Goal: Information Seeking & Learning: Learn about a topic

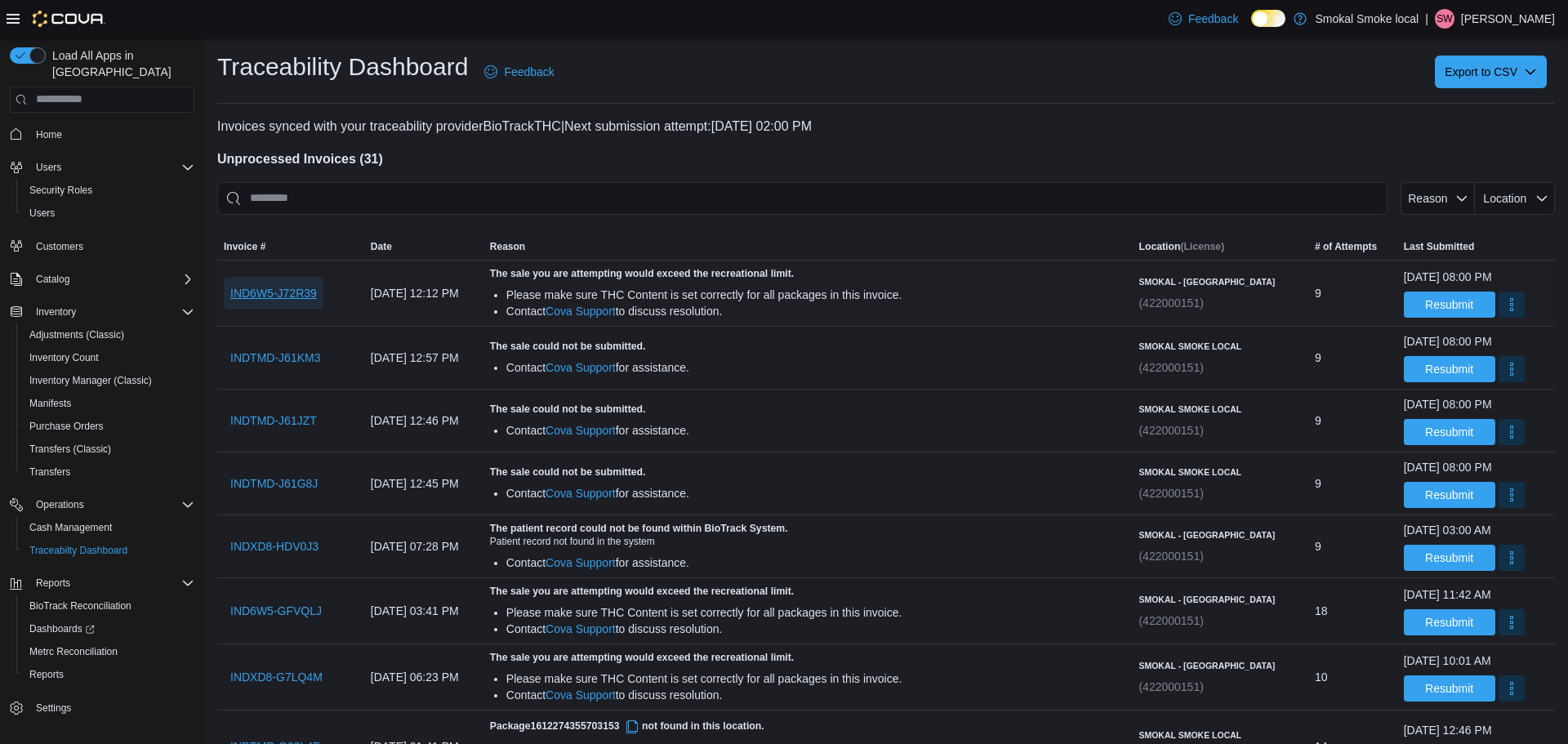
click at [304, 292] on span "IND6W5-J72R39" at bounding box center [273, 293] width 87 height 16
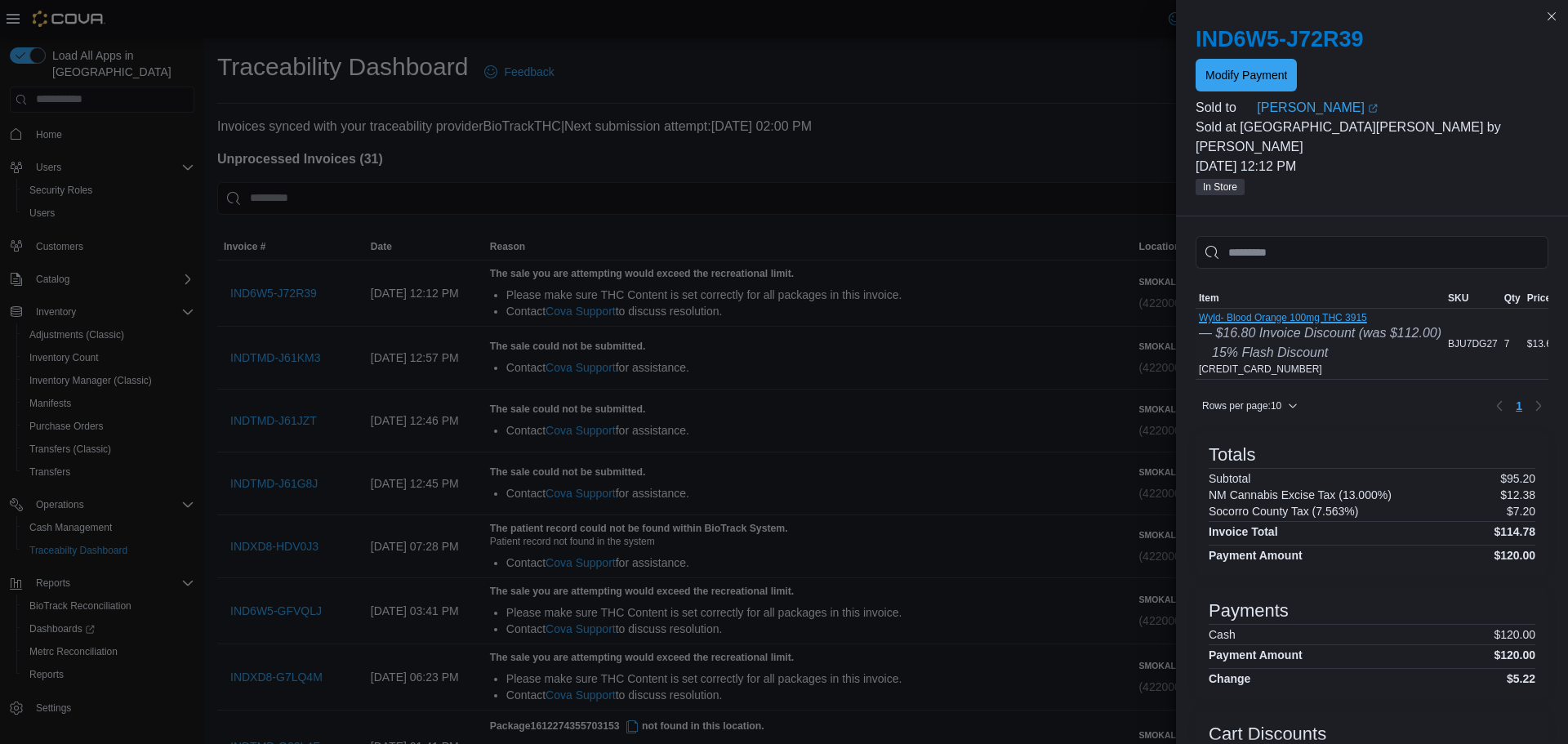
click at [1306, 312] on button "Wyld- Blood Orange 100mg THC 3915" at bounding box center [1320, 317] width 243 height 12
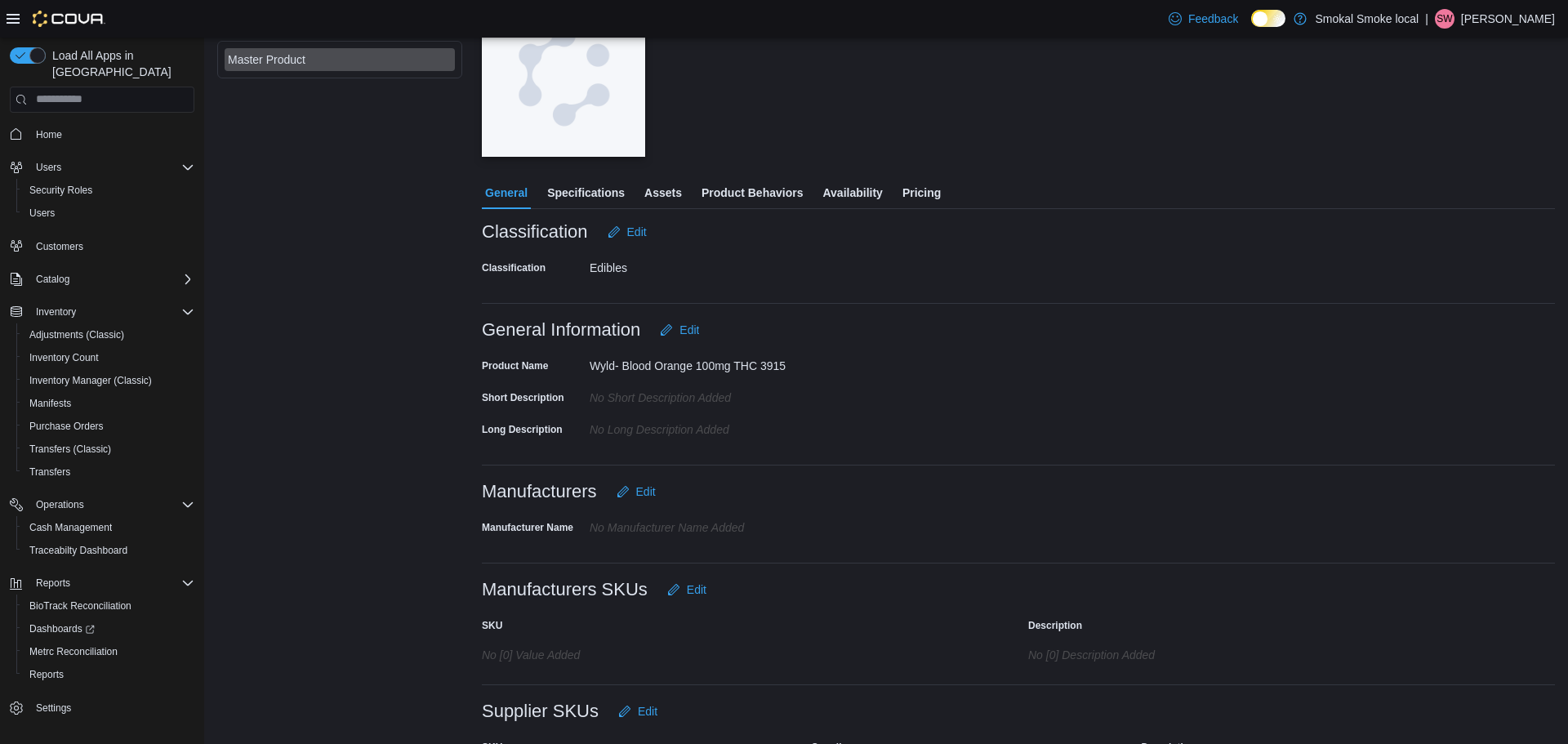
scroll to position [216, 0]
click at [587, 189] on span "Specifications" at bounding box center [586, 194] width 78 height 33
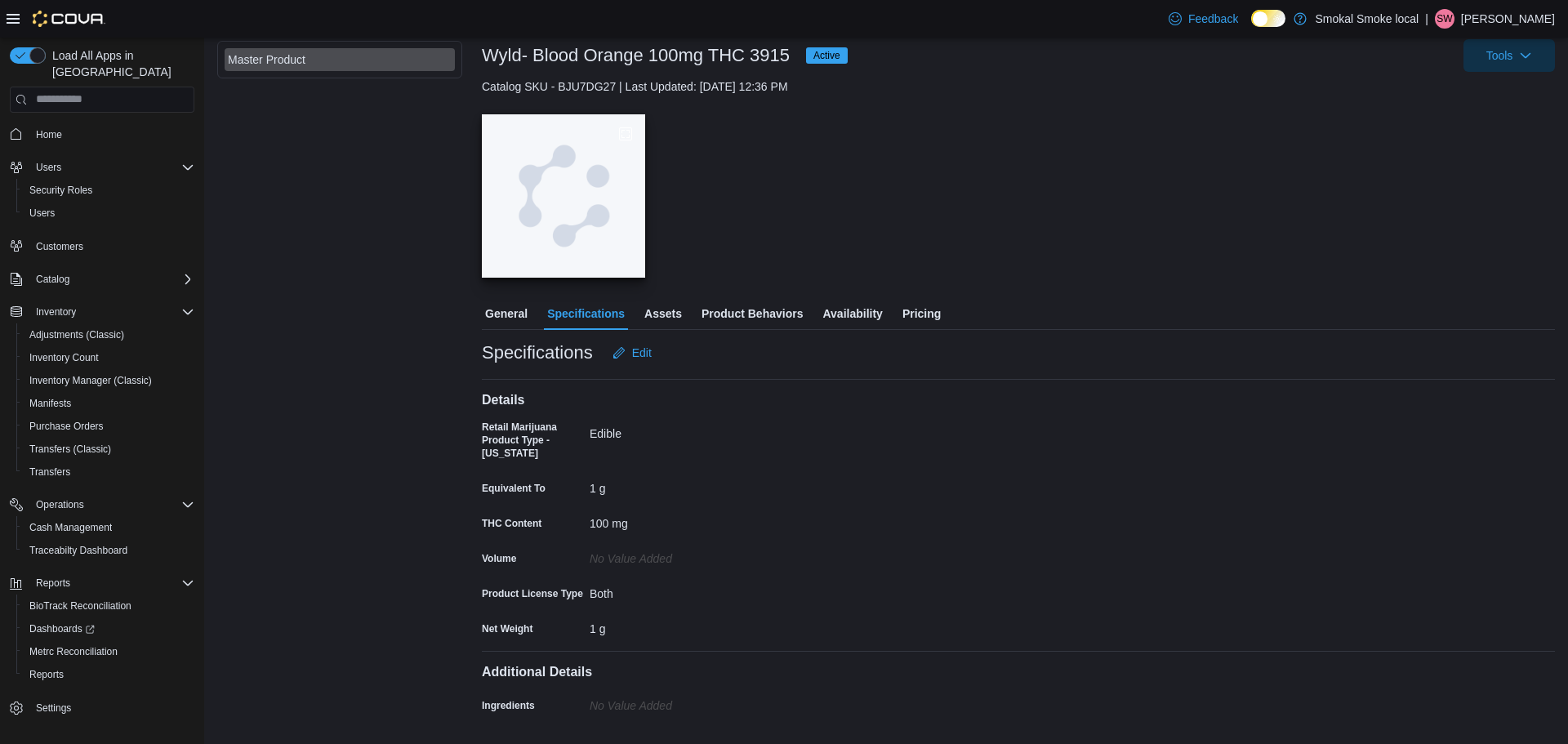
scroll to position [98, 0]
click at [779, 306] on span "Product Behaviors" at bounding box center [752, 314] width 101 height 33
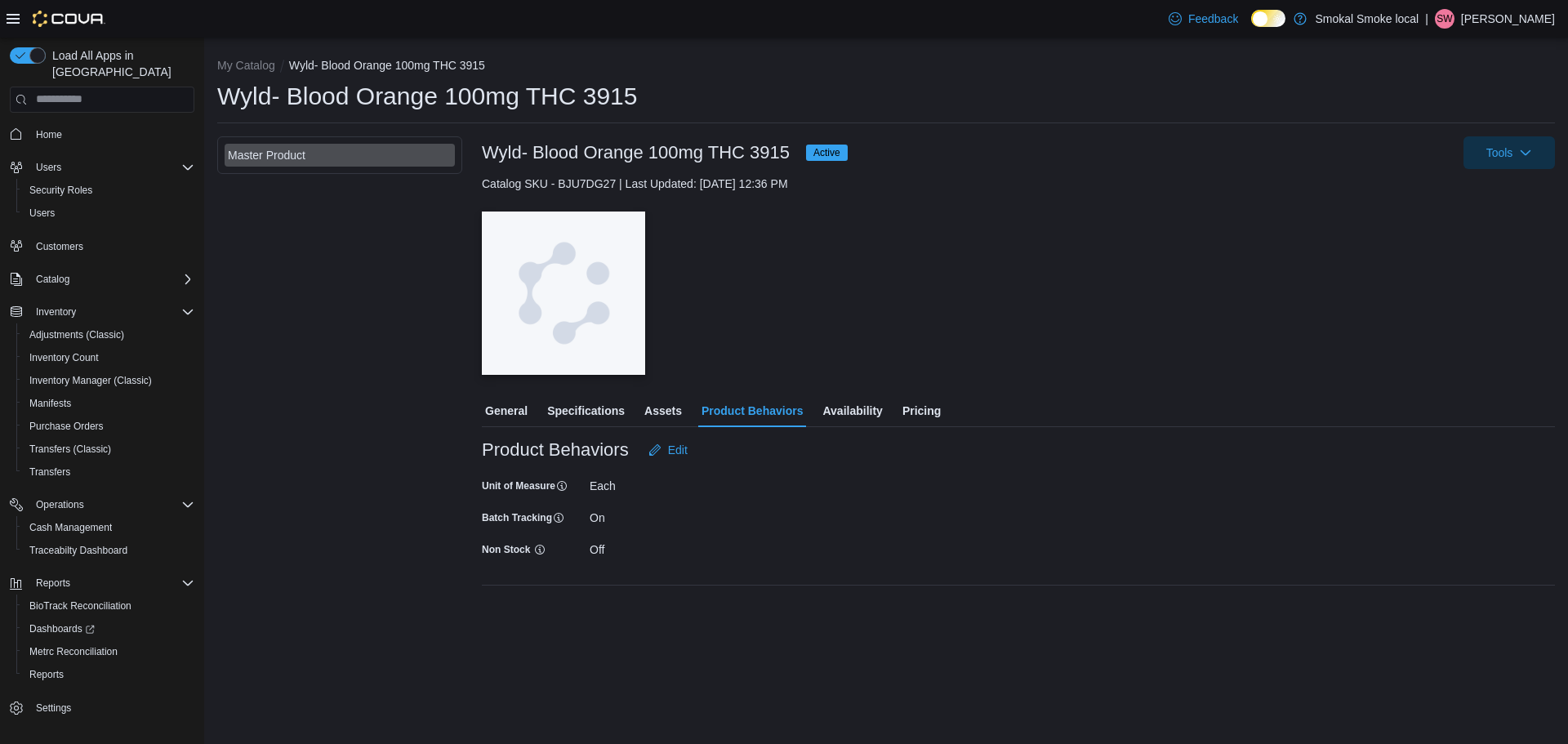
click at [670, 411] on span "Assets" at bounding box center [662, 410] width 37 height 33
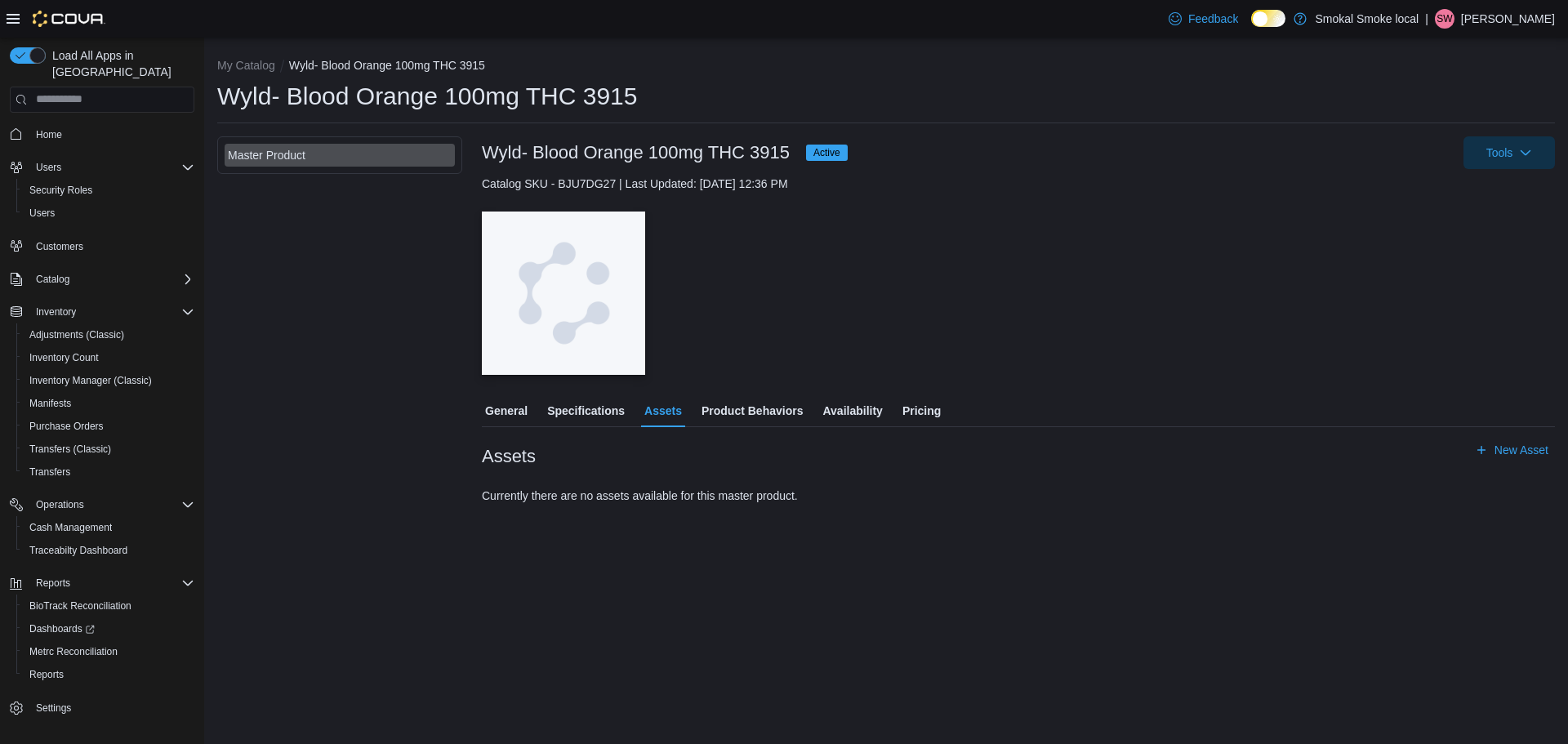
click at [869, 406] on span "Availability" at bounding box center [852, 410] width 59 height 33
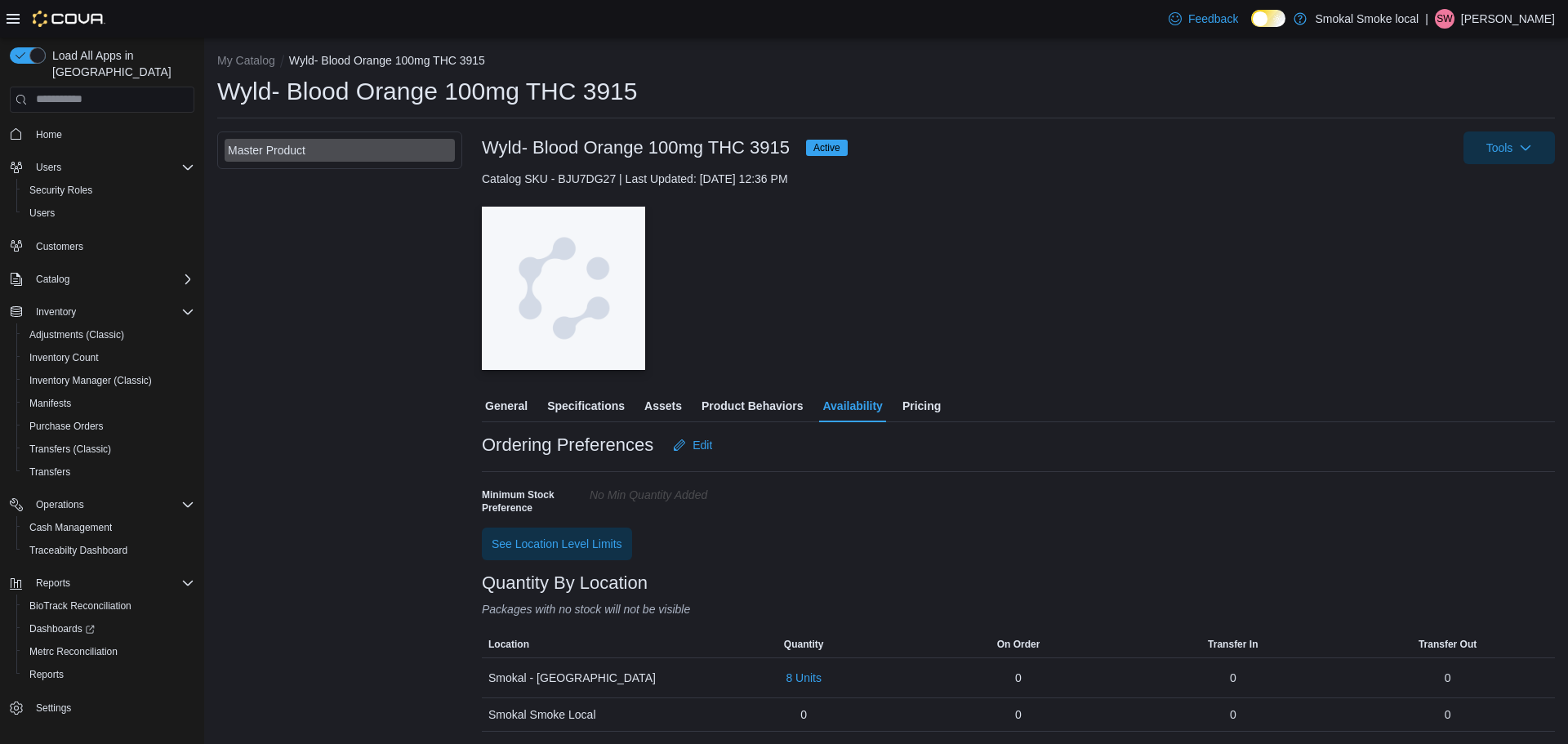
scroll to position [5, 0]
click at [936, 409] on span "Pricing" at bounding box center [921, 405] width 38 height 33
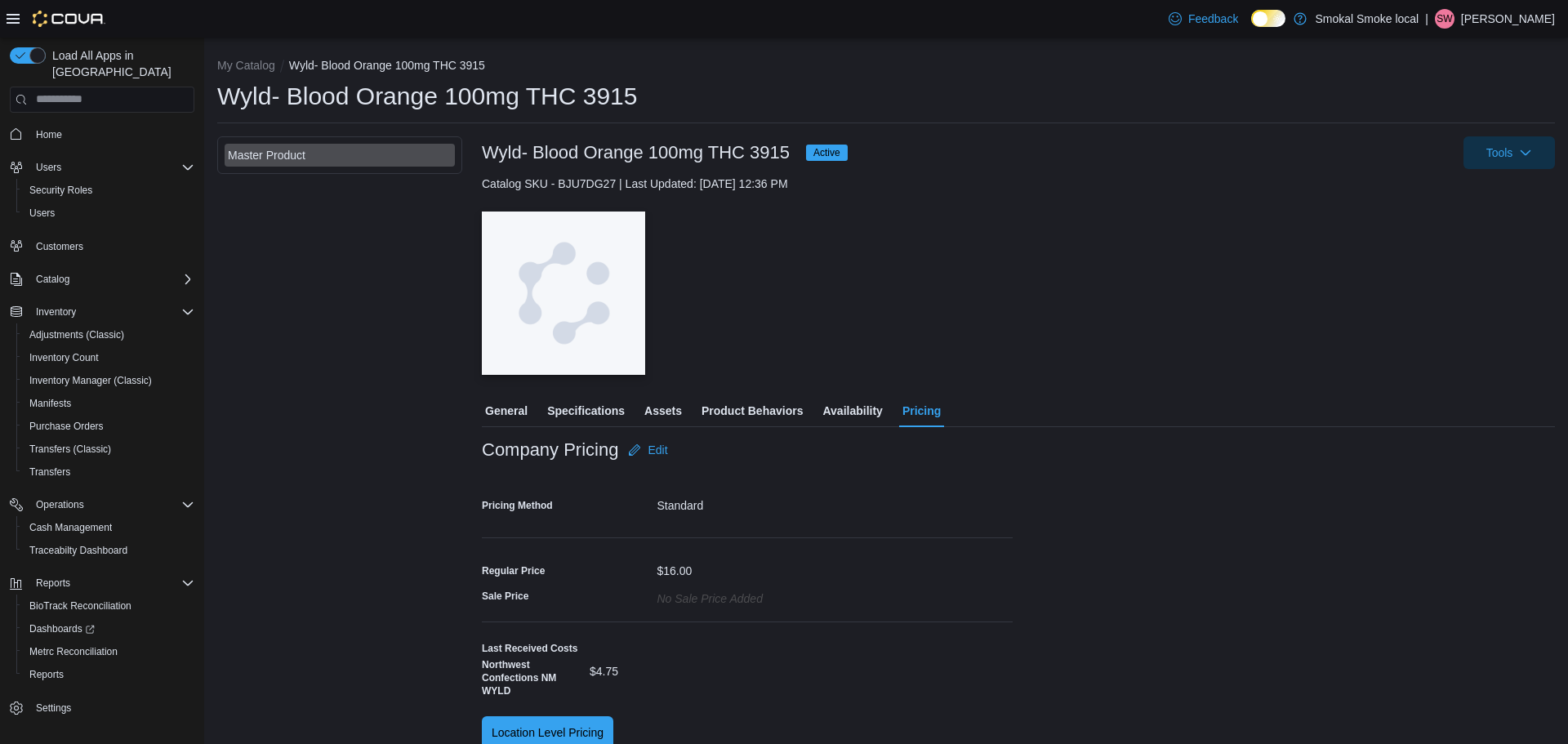
click at [487, 409] on span "General" at bounding box center [506, 410] width 43 height 33
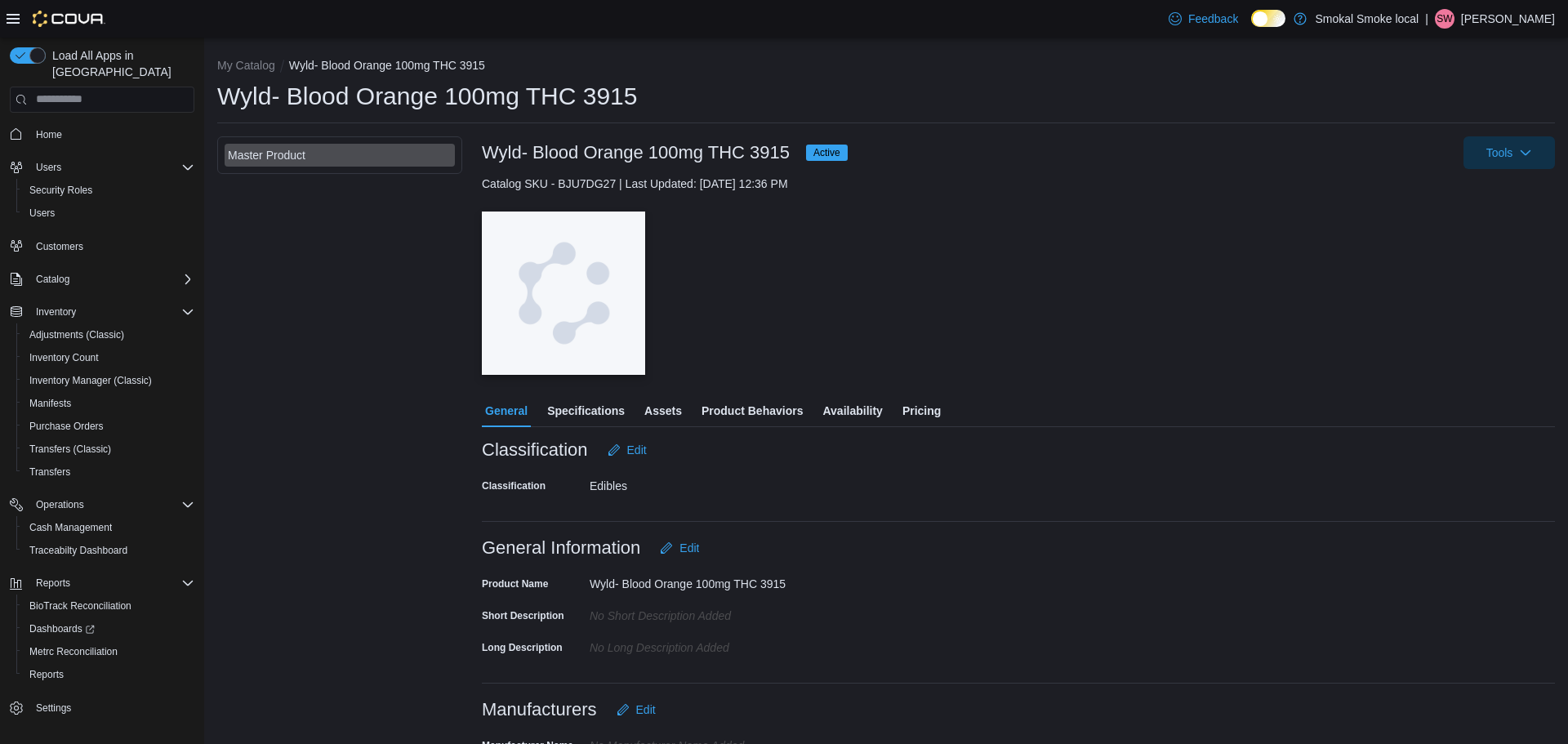
click at [590, 410] on span "Specifications" at bounding box center [586, 410] width 78 height 33
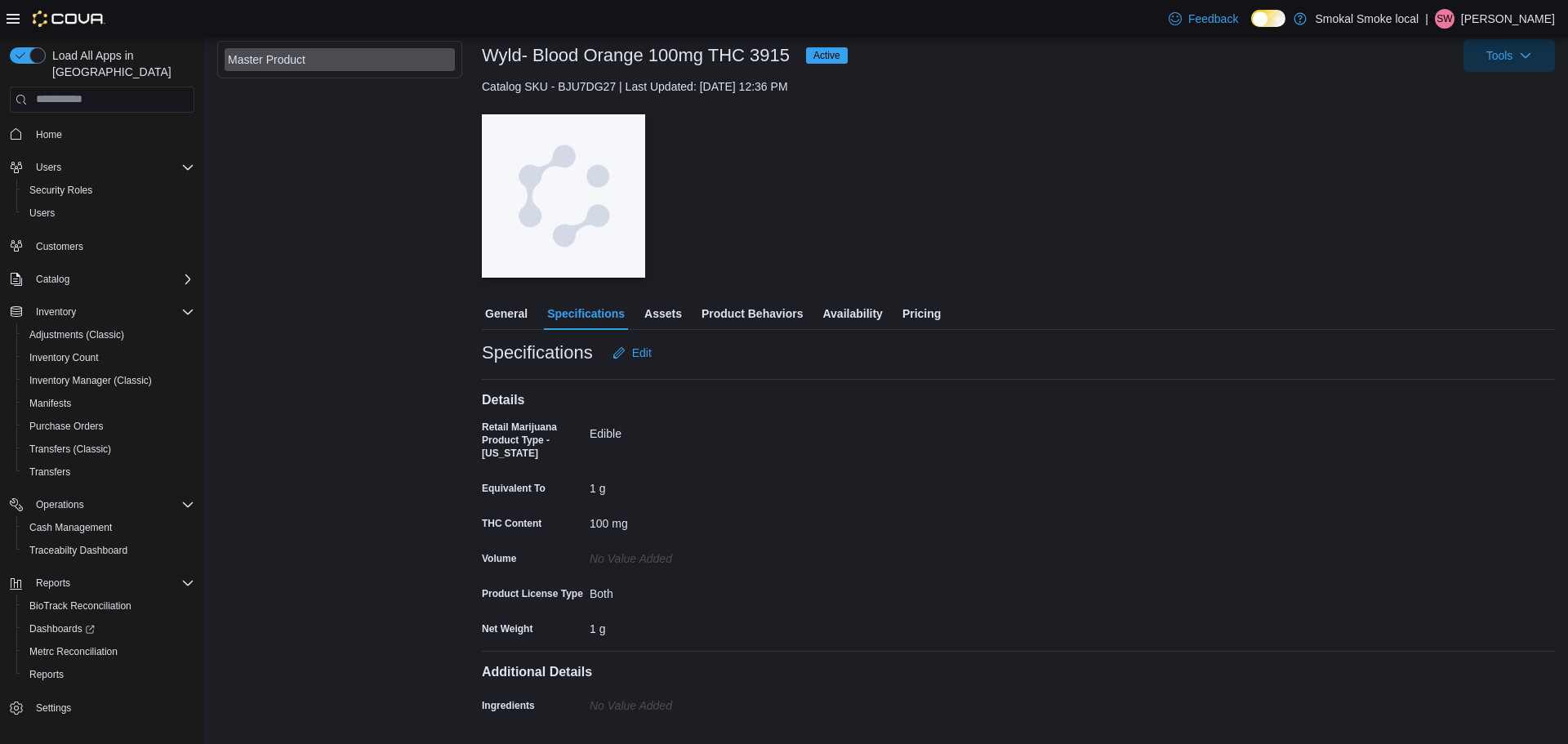
scroll to position [89, 0]
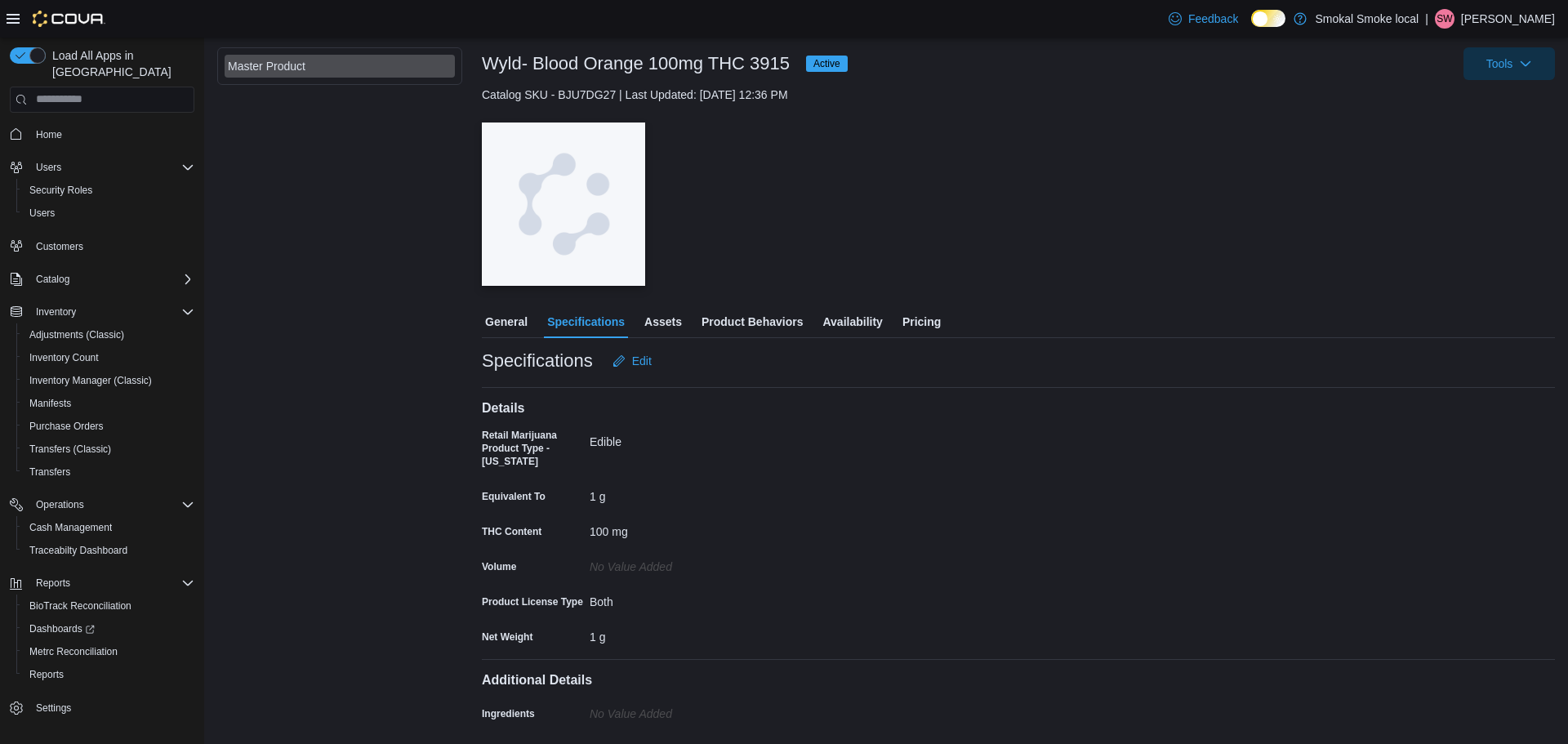
click at [659, 326] on span "Assets" at bounding box center [662, 322] width 37 height 33
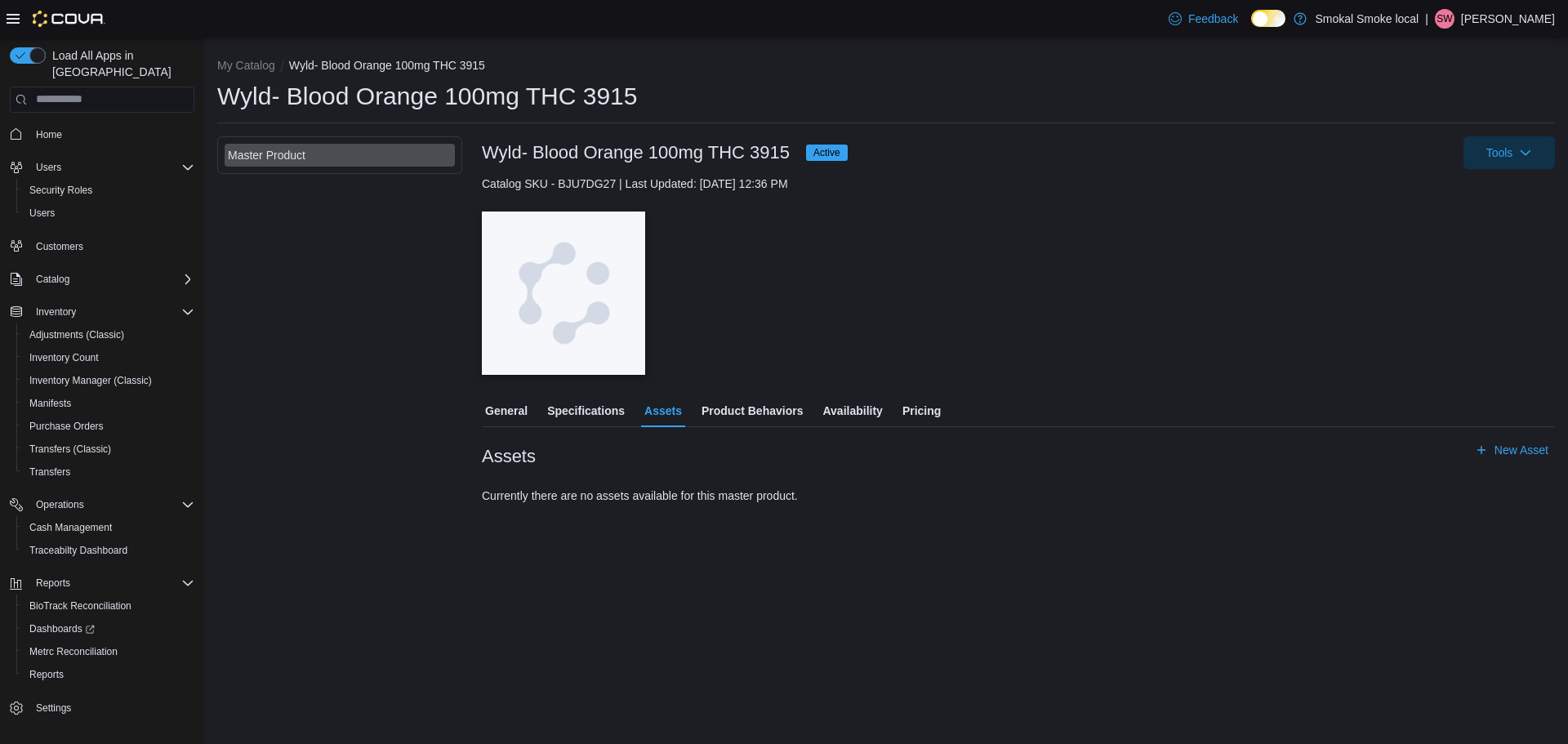
click at [731, 417] on span "Product Behaviors" at bounding box center [752, 410] width 101 height 33
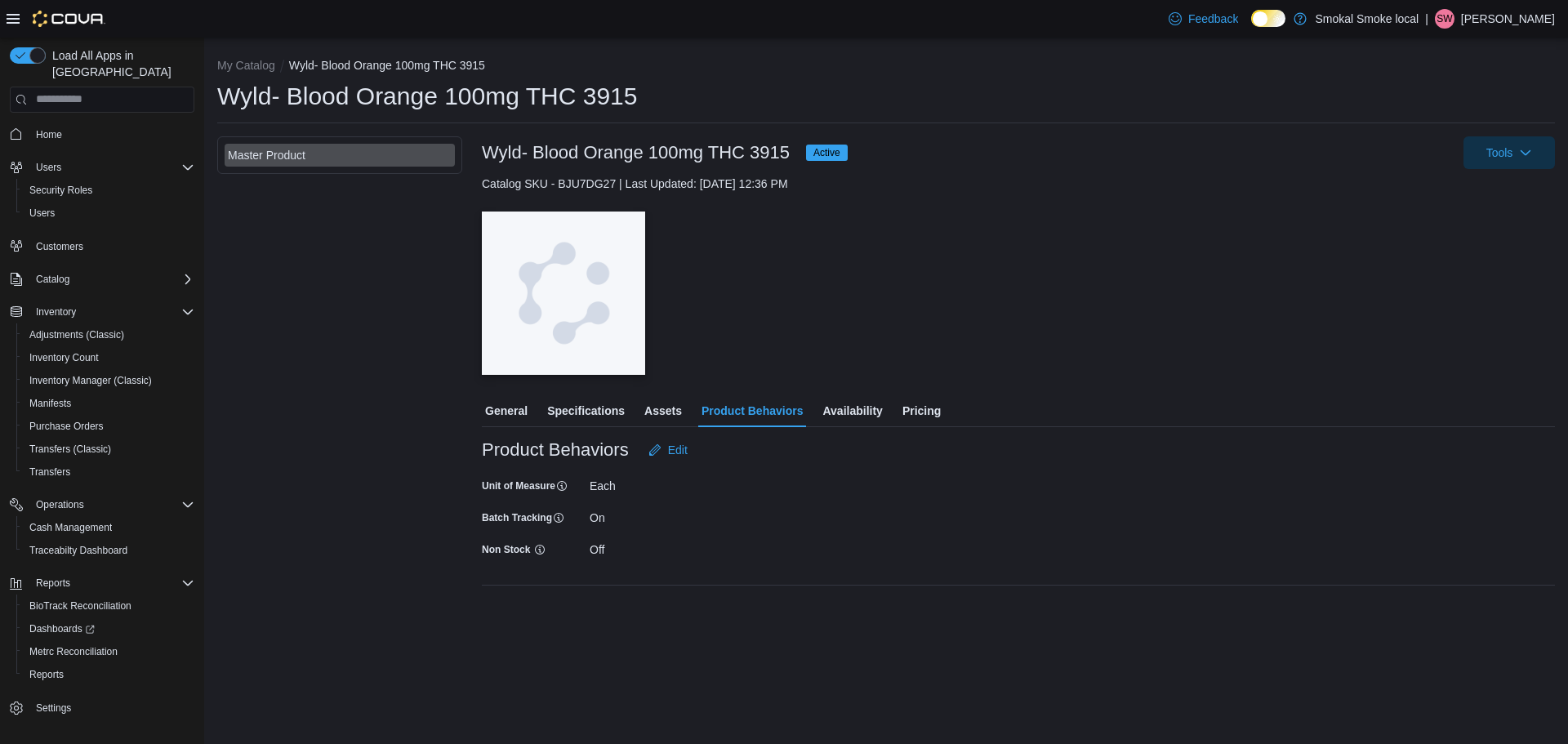
click at [850, 413] on span "Availability" at bounding box center [852, 410] width 59 height 33
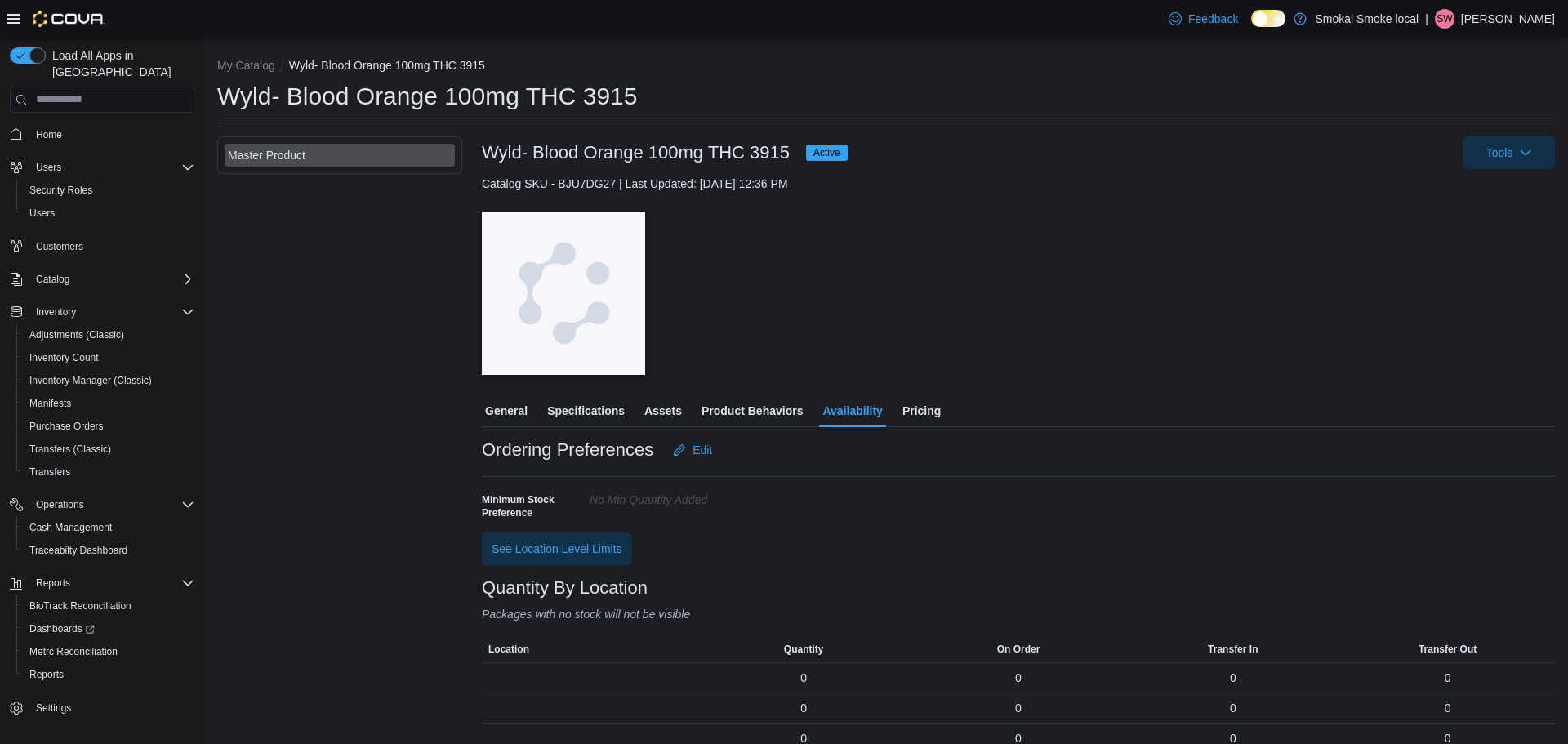
click at [663, 412] on span "Assets" at bounding box center [662, 410] width 37 height 33
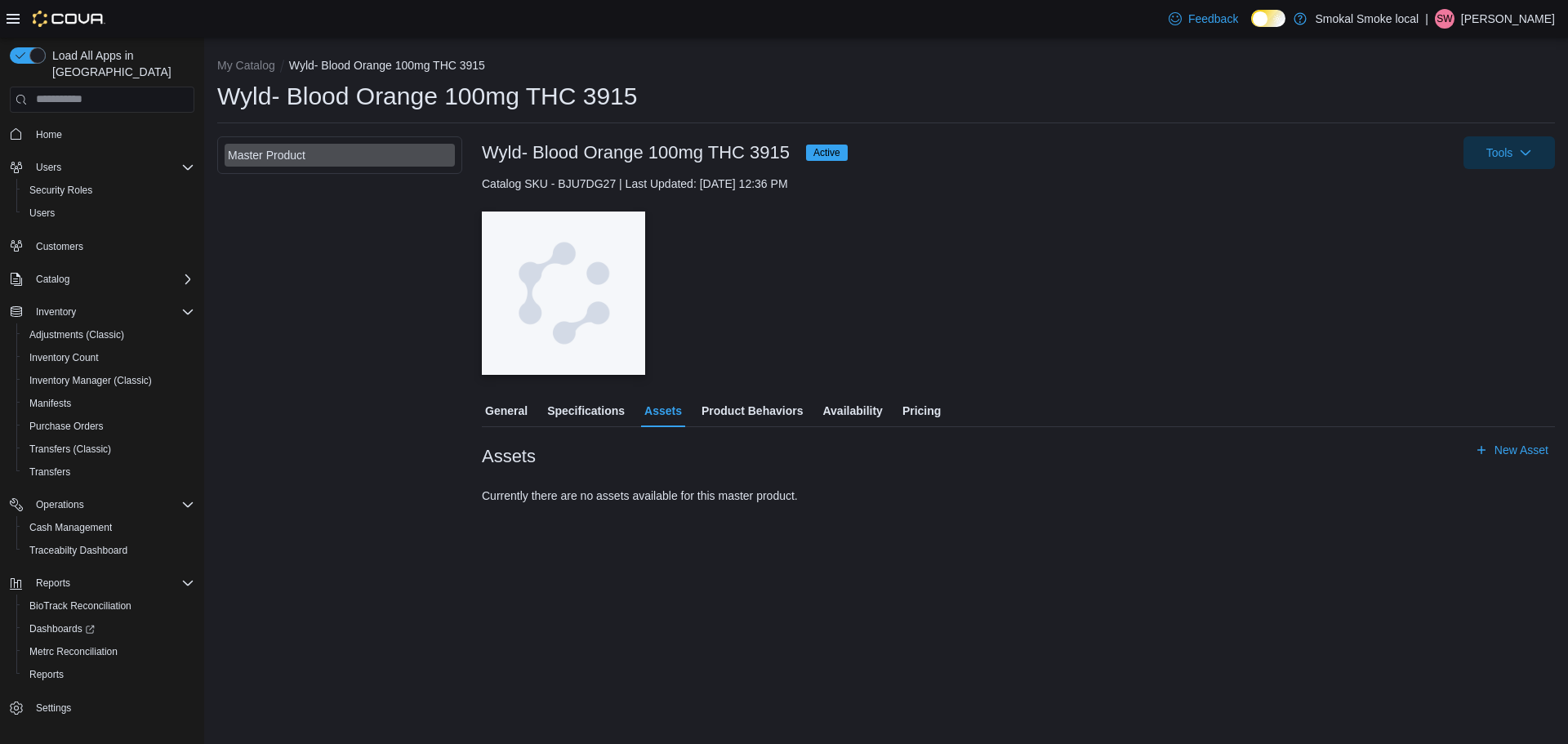
click at [608, 416] on span "Specifications" at bounding box center [586, 410] width 78 height 33
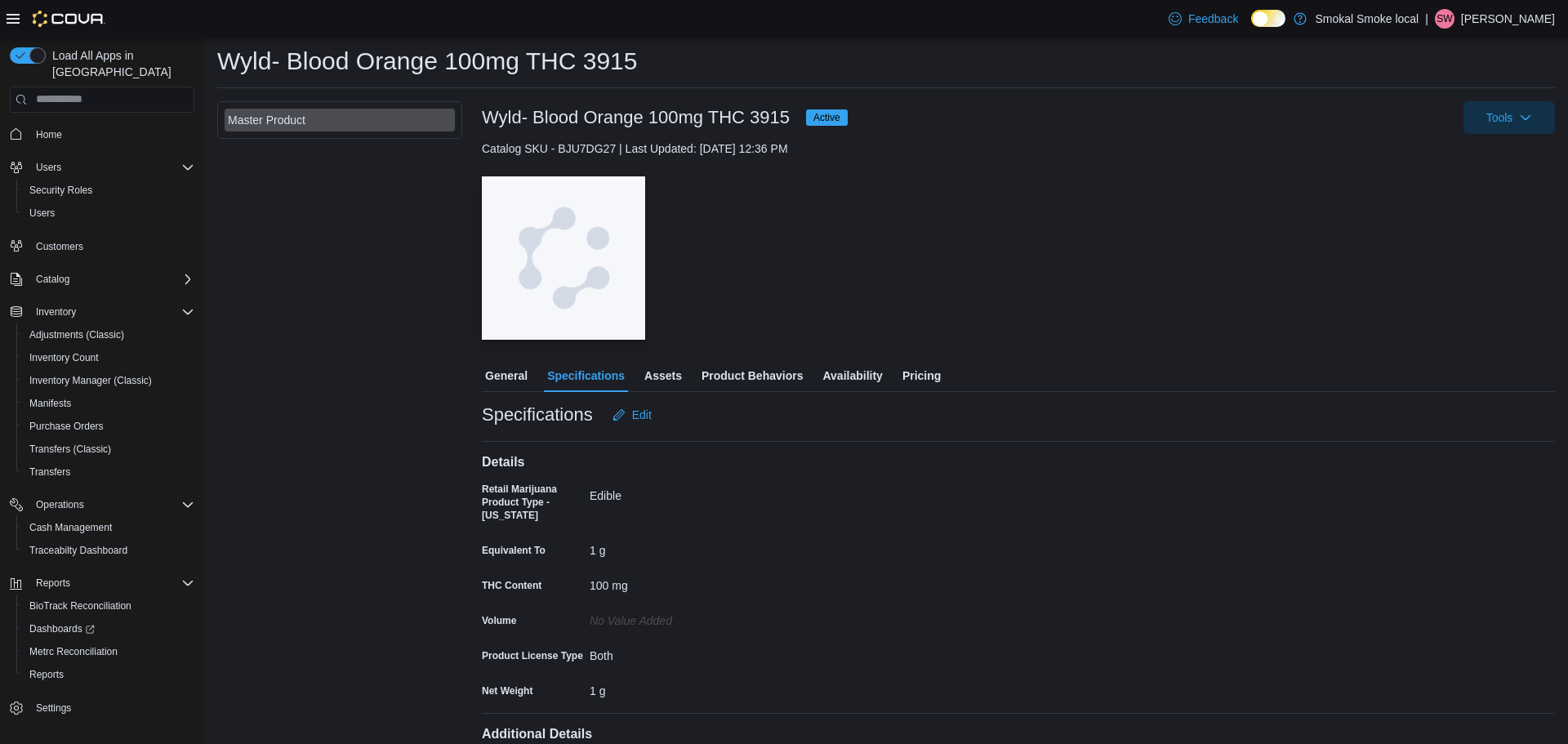
scroll to position [44, 0]
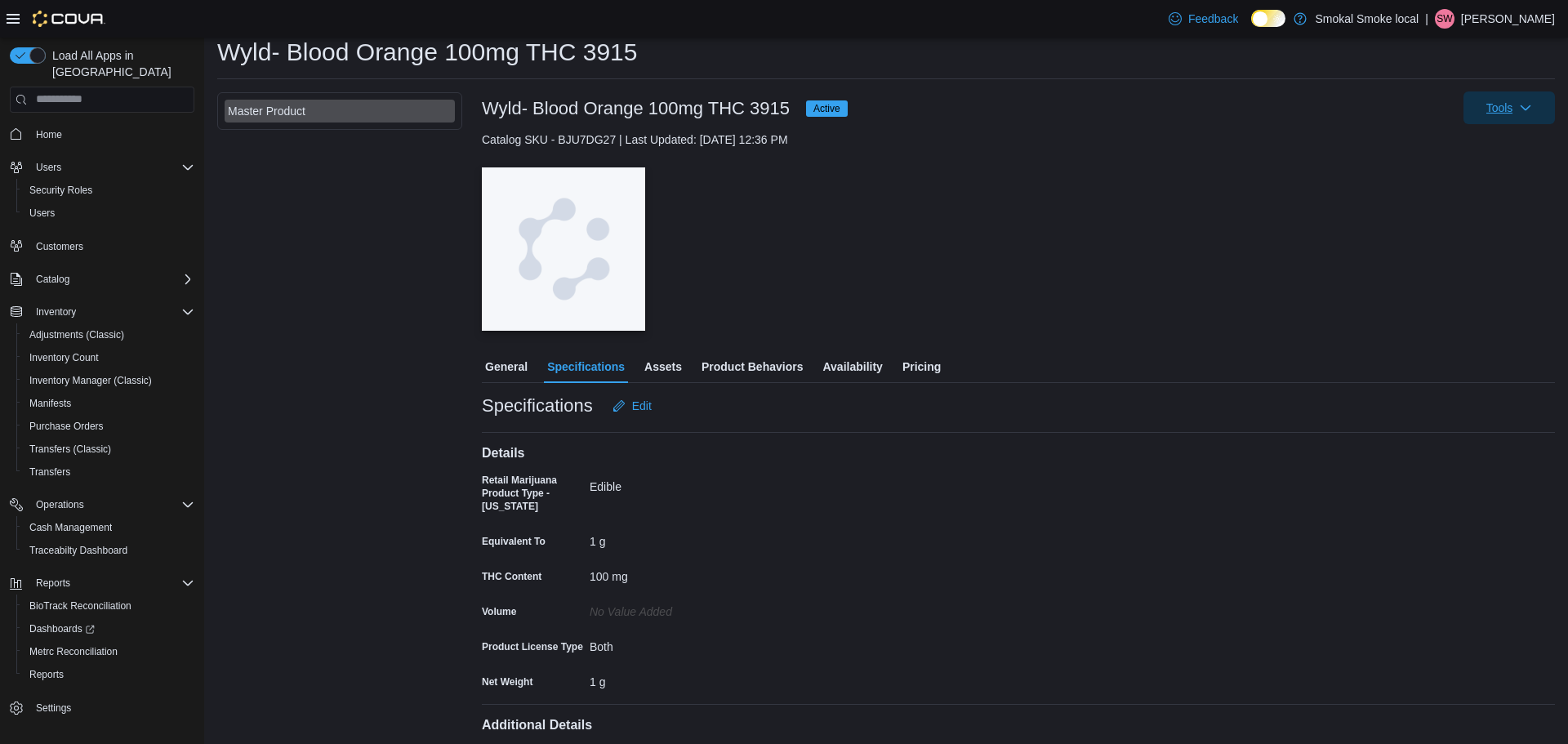
click at [1525, 100] on span "Tools" at bounding box center [1509, 108] width 72 height 33
